Goal: Find specific page/section: Find specific page/section

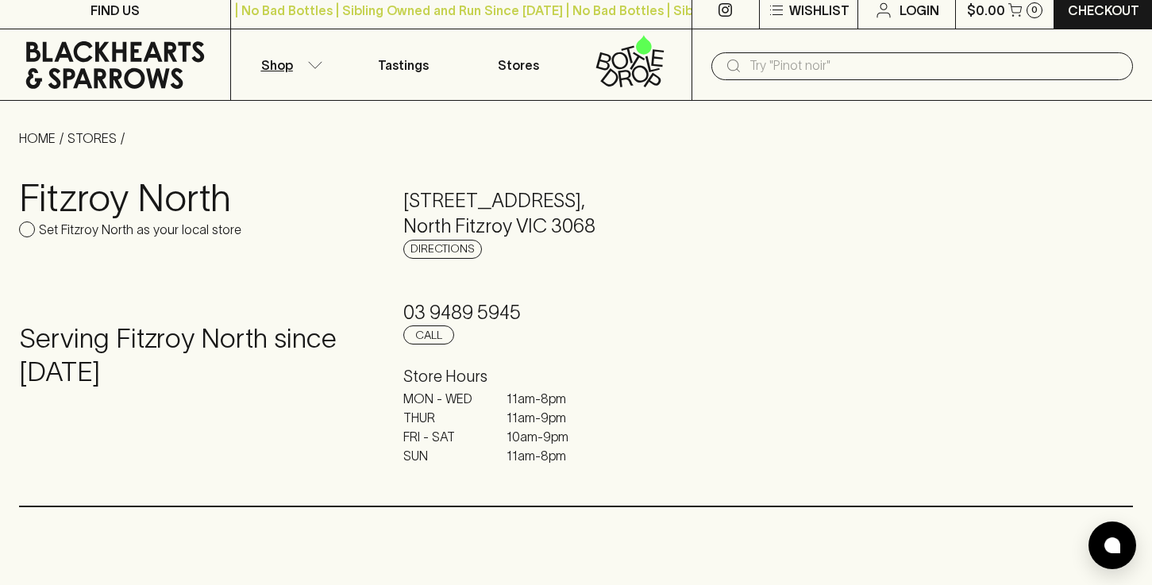
scroll to position [10, 0]
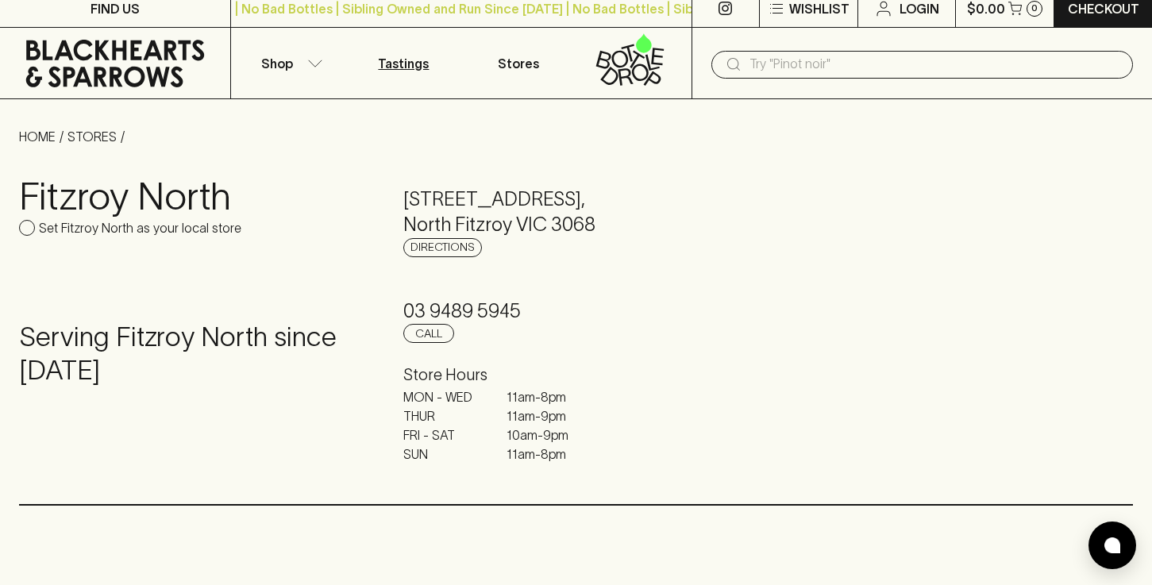
click at [406, 74] on link "Tastings" at bounding box center [403, 63] width 115 height 71
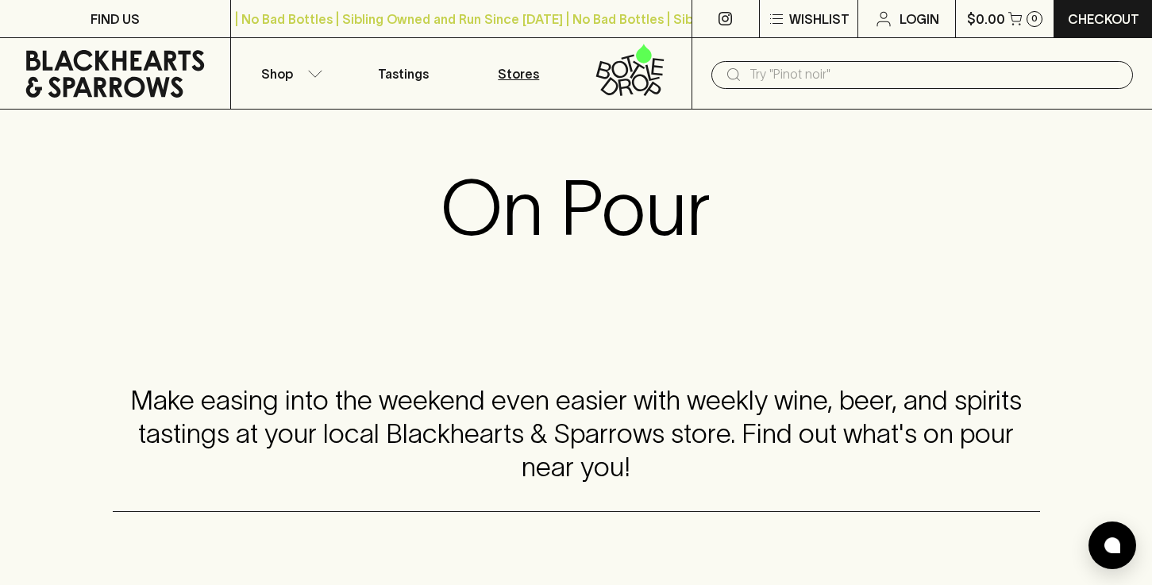
click at [508, 80] on p "Stores" at bounding box center [518, 73] width 41 height 19
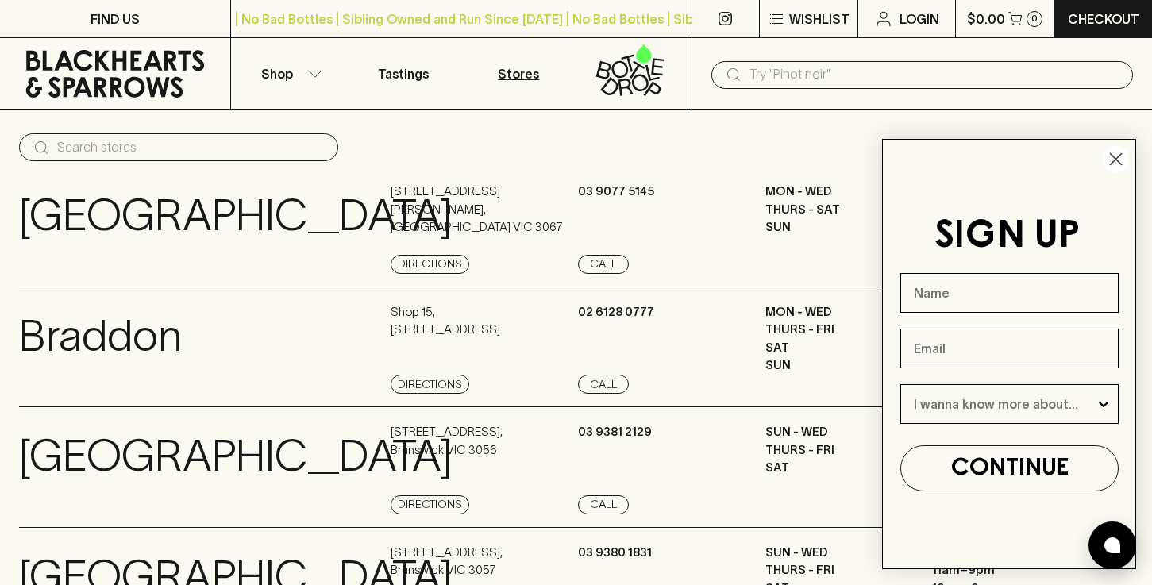
click at [1122, 154] on circle "Close dialog" at bounding box center [1116, 159] width 26 height 26
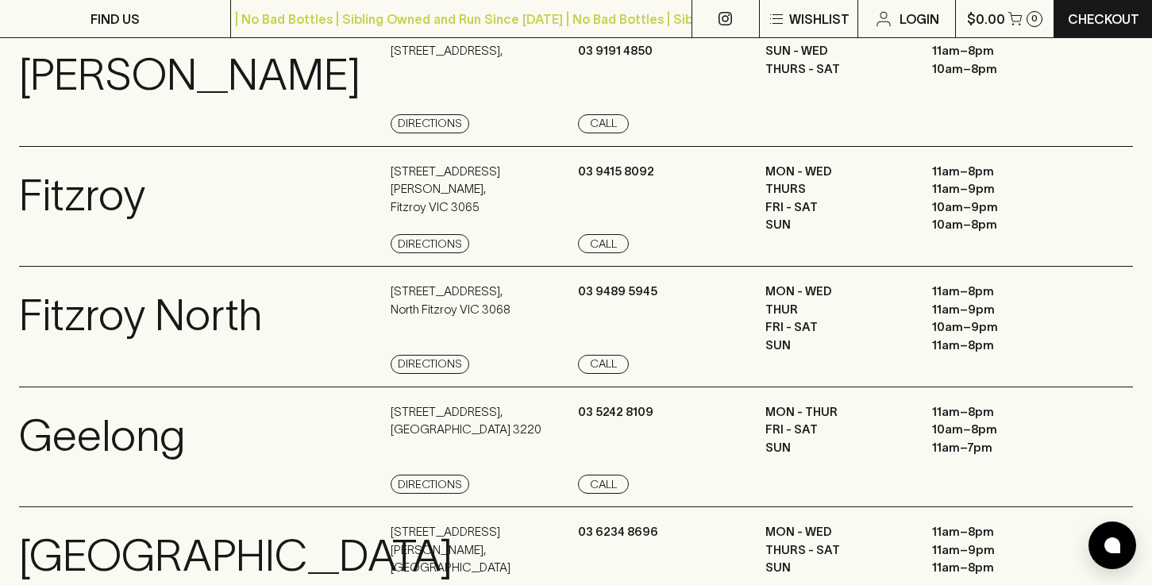
scroll to position [915, 0]
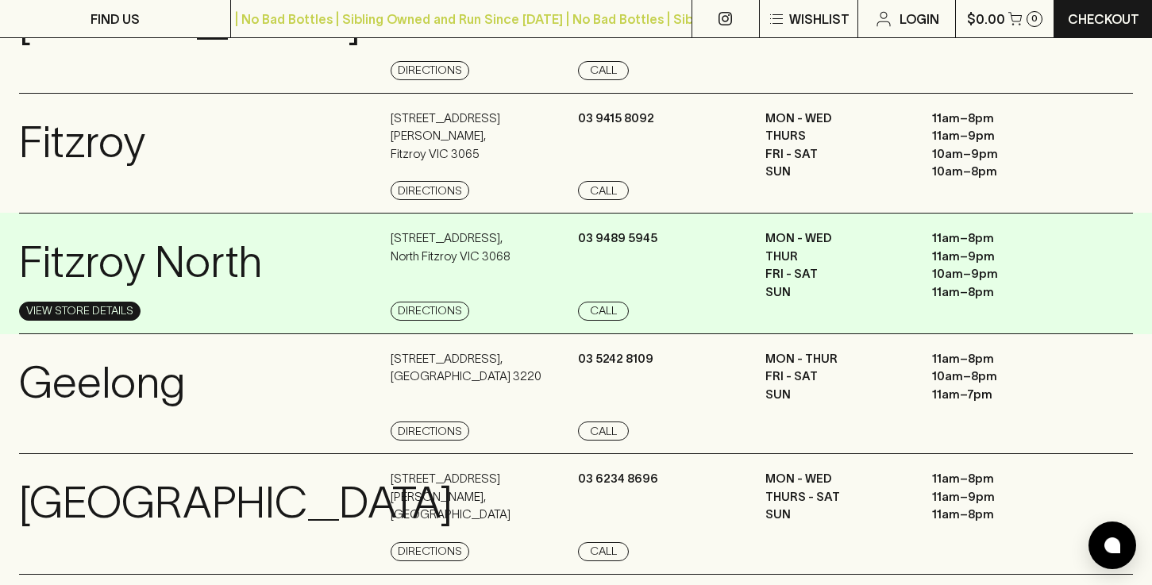
click at [90, 321] on link "View Store Details" at bounding box center [79, 311] width 121 height 19
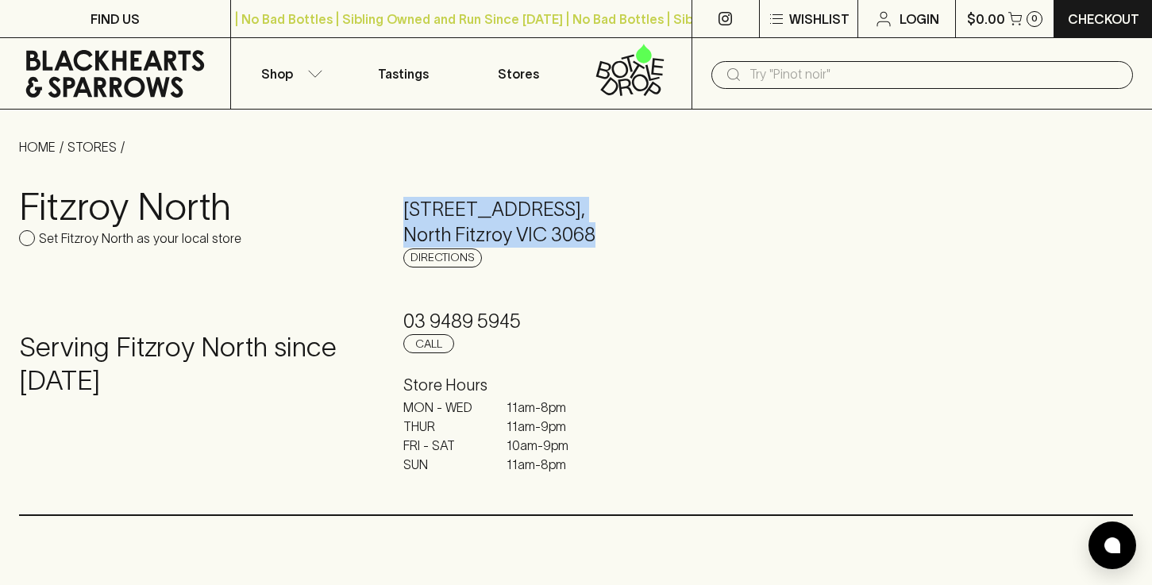
drag, startPoint x: 596, startPoint y: 230, endPoint x: 392, endPoint y: 208, distance: 205.2
click at [392, 208] on div "[GEOGRAPHIC_DATA] as your local store Serving [GEOGRAPHIC_DATA] since [DATE] [S…" at bounding box center [576, 335] width 1114 height 358
